Goal: Task Accomplishment & Management: Complete application form

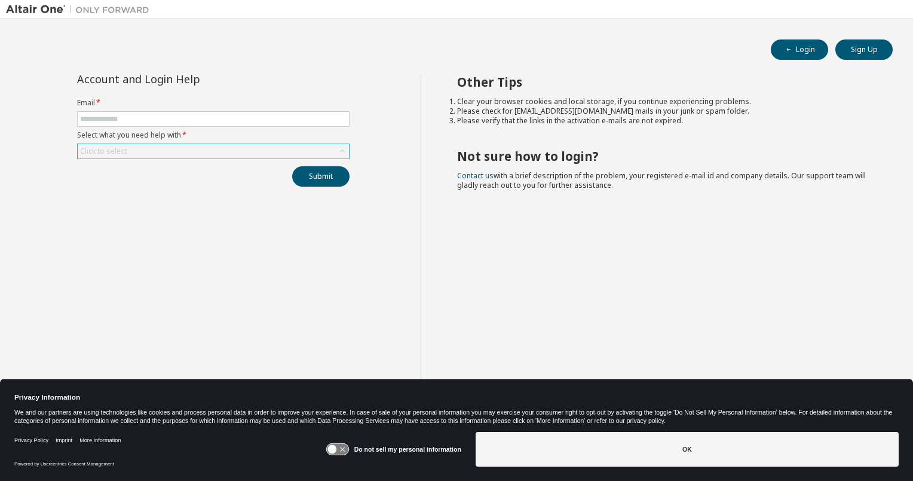
click at [197, 154] on div "Click to select" at bounding box center [213, 151] width 271 height 14
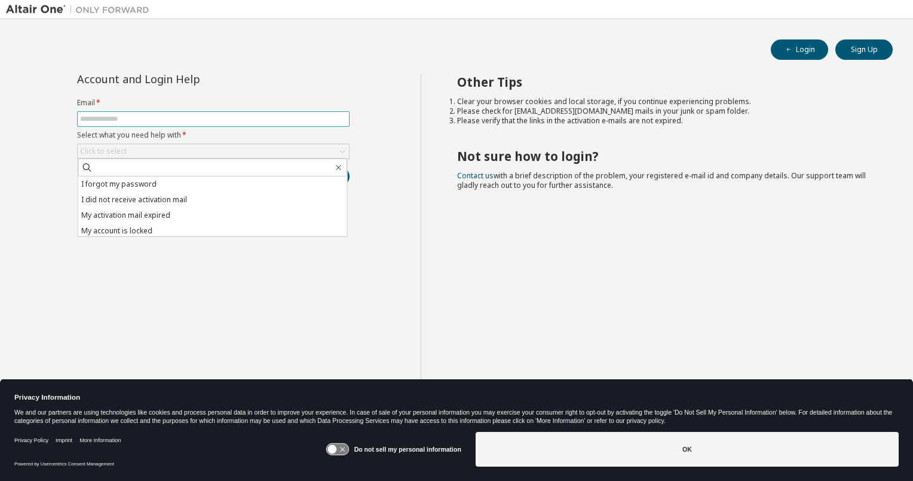
click at [141, 115] on input "text" at bounding box center [213, 119] width 267 height 10
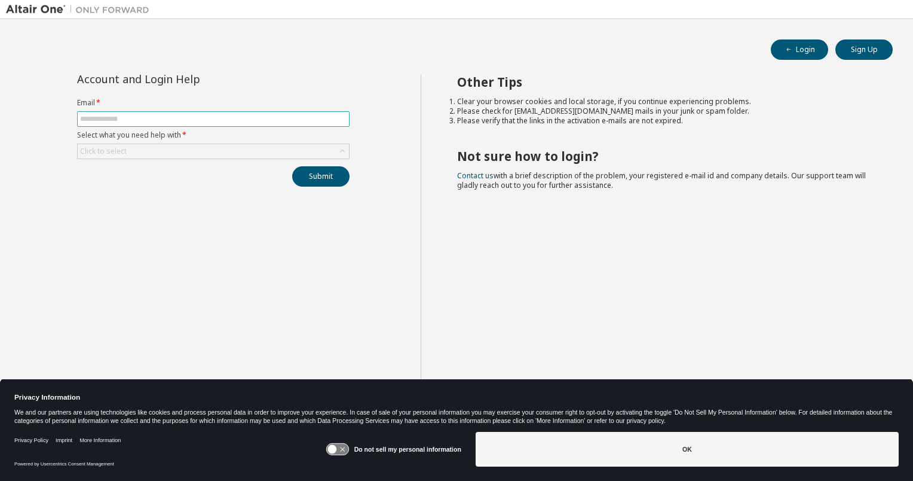
type input "**********"
click at [169, 158] on div "Click to select" at bounding box center [213, 151] width 273 height 16
click at [171, 151] on div "Click to select" at bounding box center [213, 151] width 271 height 14
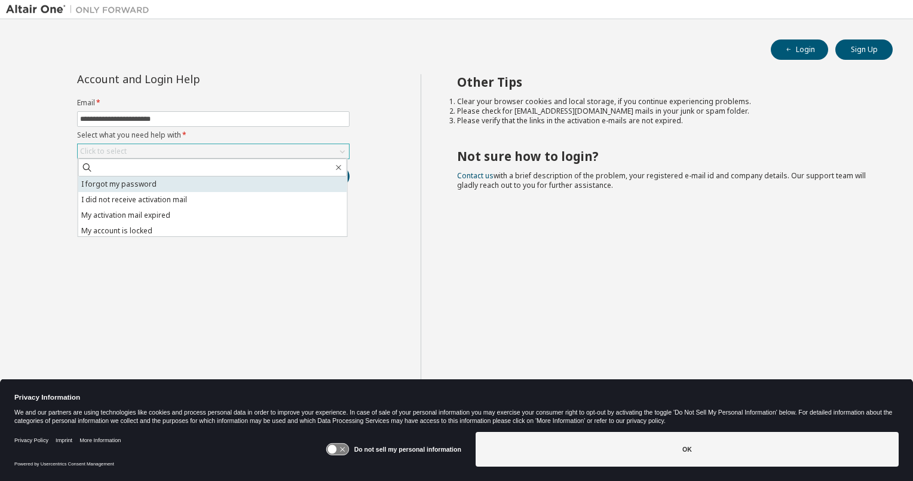
click at [151, 185] on li "I forgot my password" at bounding box center [212, 184] width 269 height 16
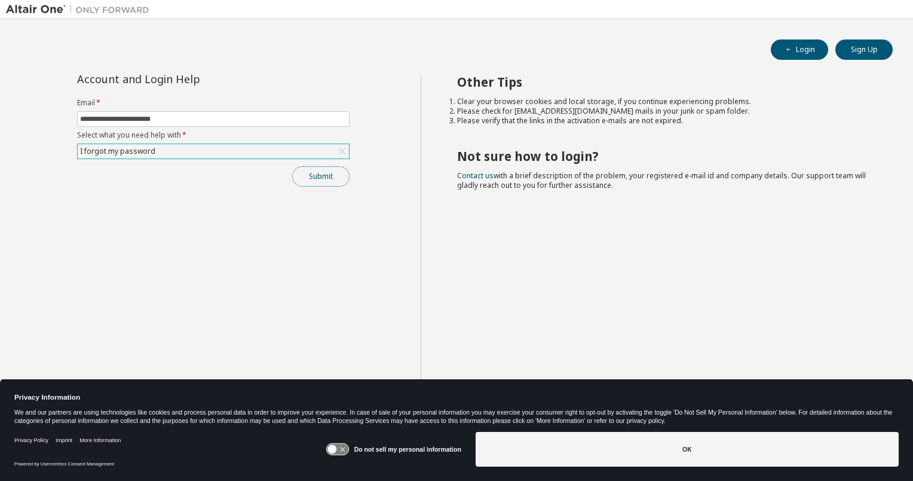
click at [308, 174] on button "Submit" at bounding box center [320, 176] width 57 height 20
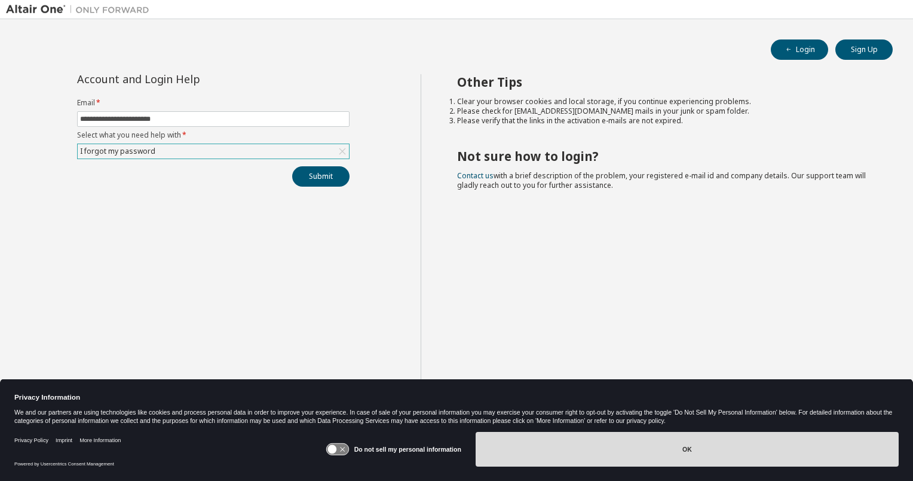
click at [691, 444] on button "OK" at bounding box center [687, 449] width 423 height 35
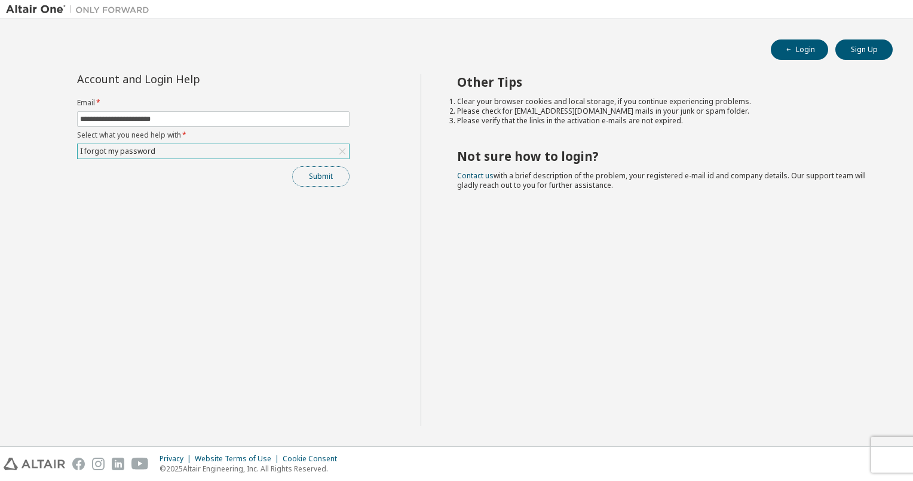
click at [340, 179] on button "Submit" at bounding box center [320, 176] width 57 height 20
